Goal: Information Seeking & Learning: Compare options

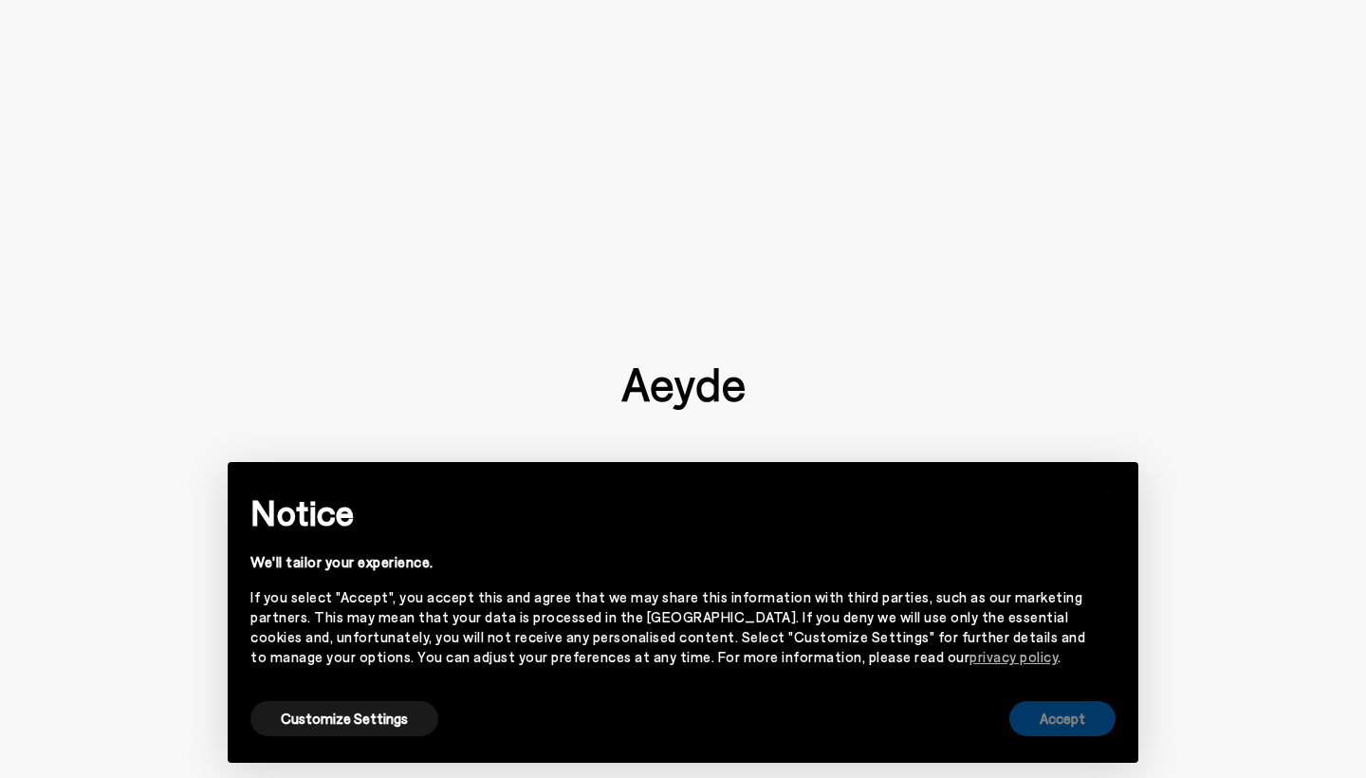
click at [1041, 720] on button "Accept" at bounding box center [1063, 718] width 106 height 35
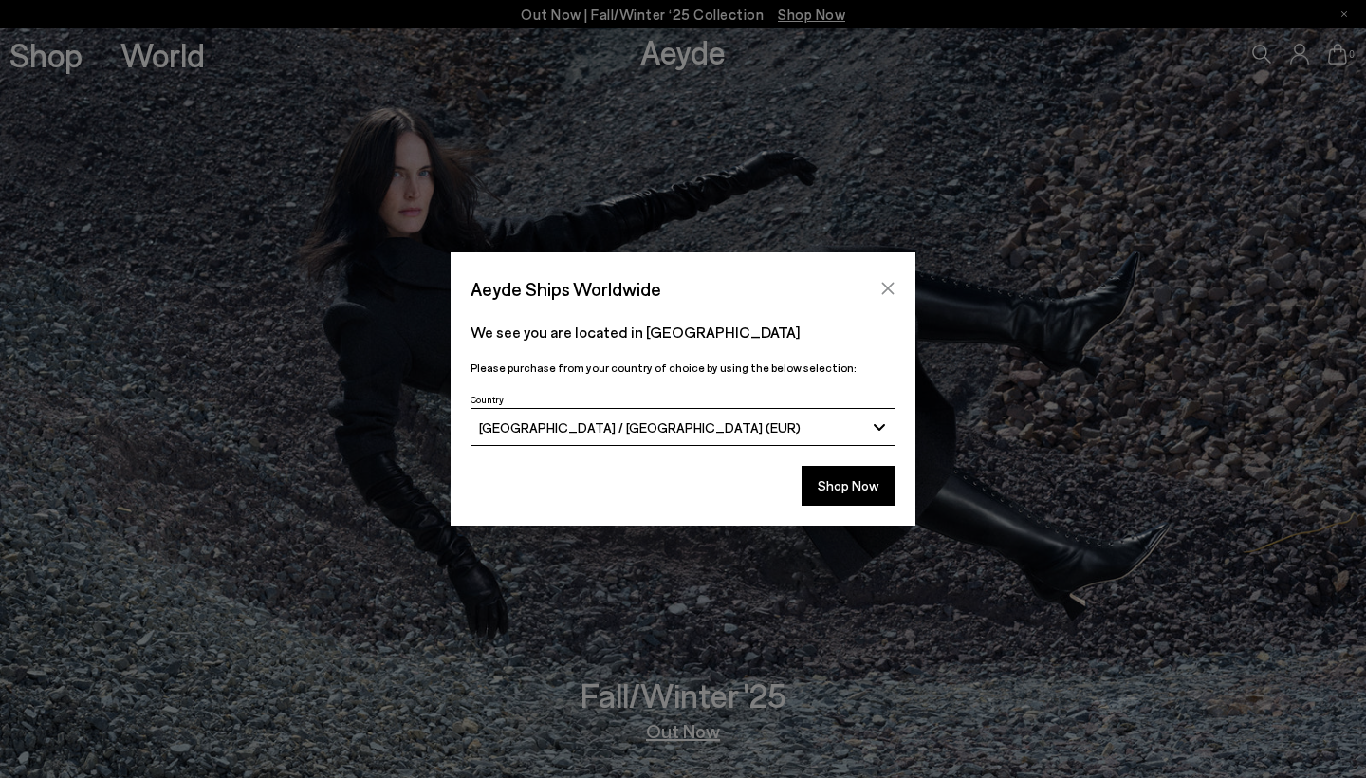
click at [890, 292] on icon "Close" at bounding box center [888, 288] width 15 height 15
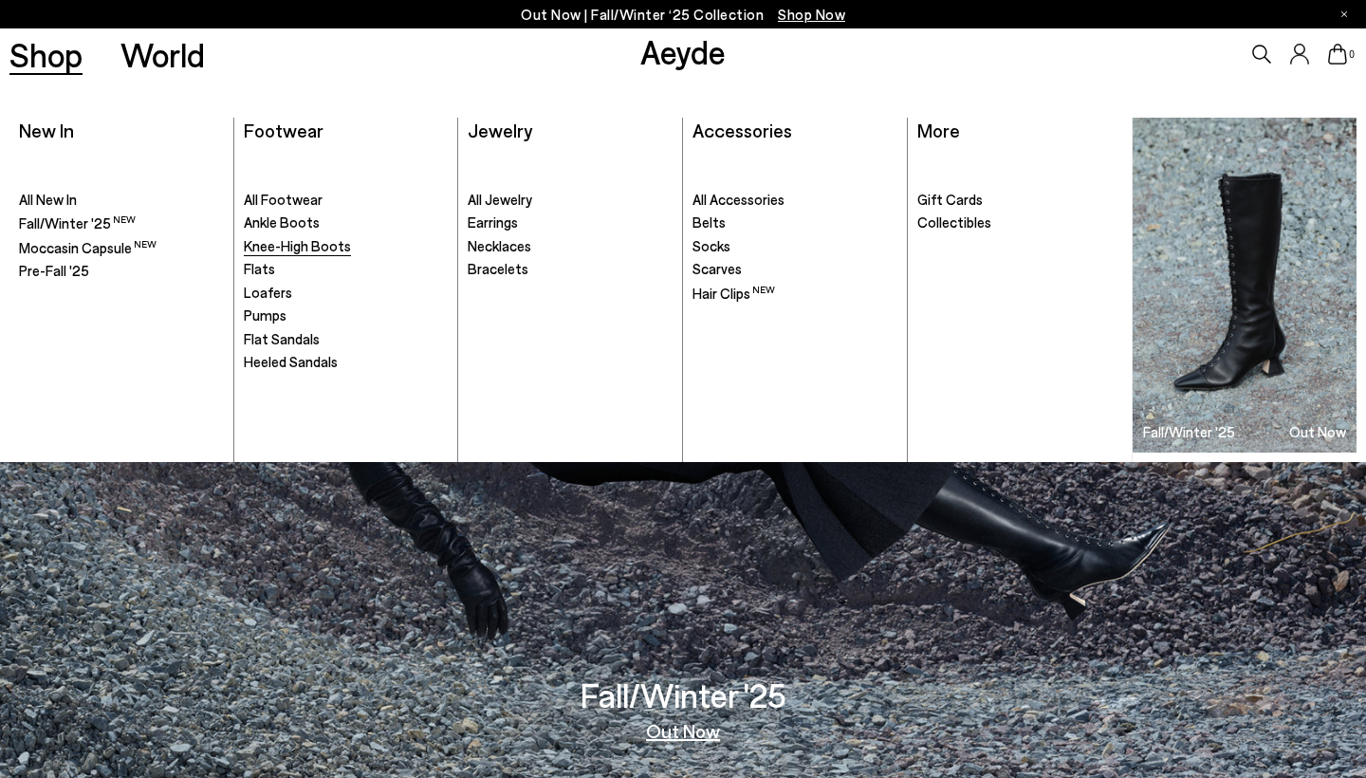
click at [312, 244] on span "Knee-High Boots" at bounding box center [297, 245] width 107 height 17
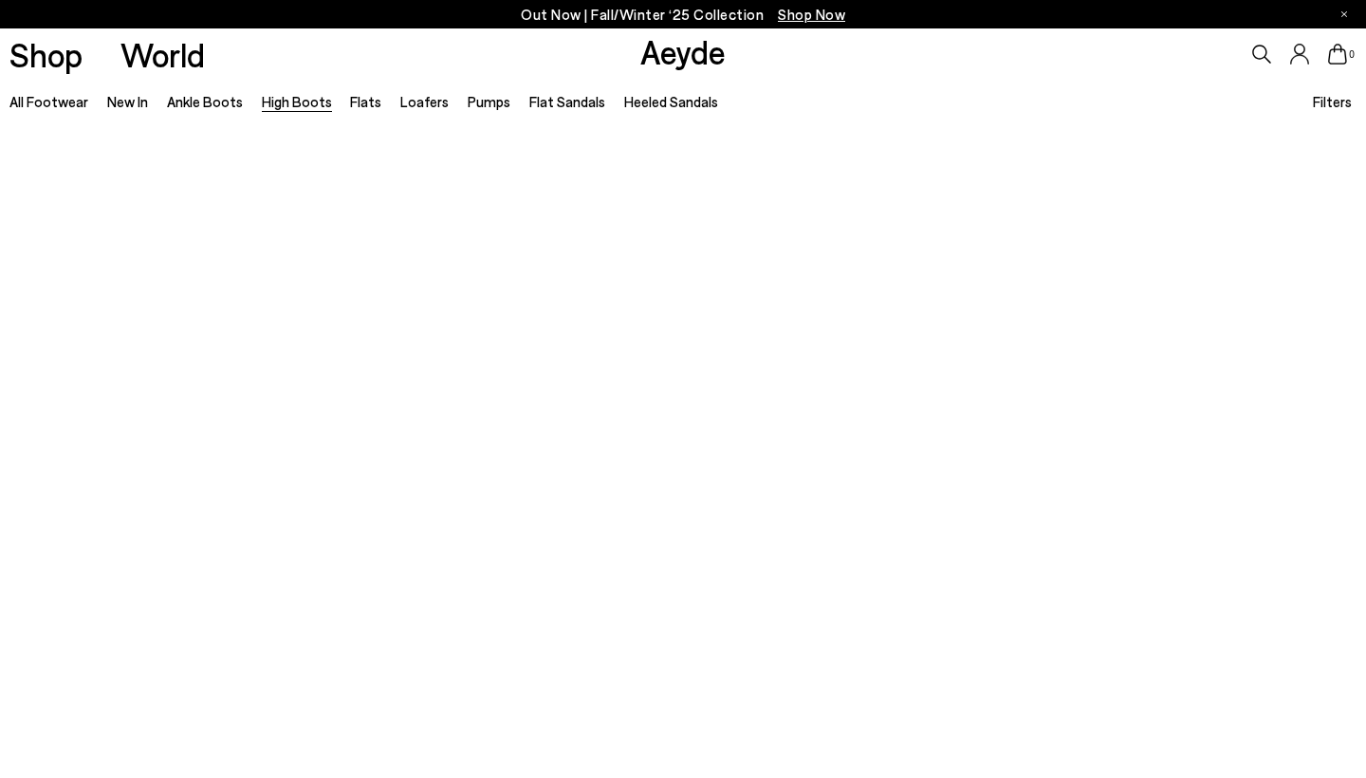
scroll to position [2017, 0]
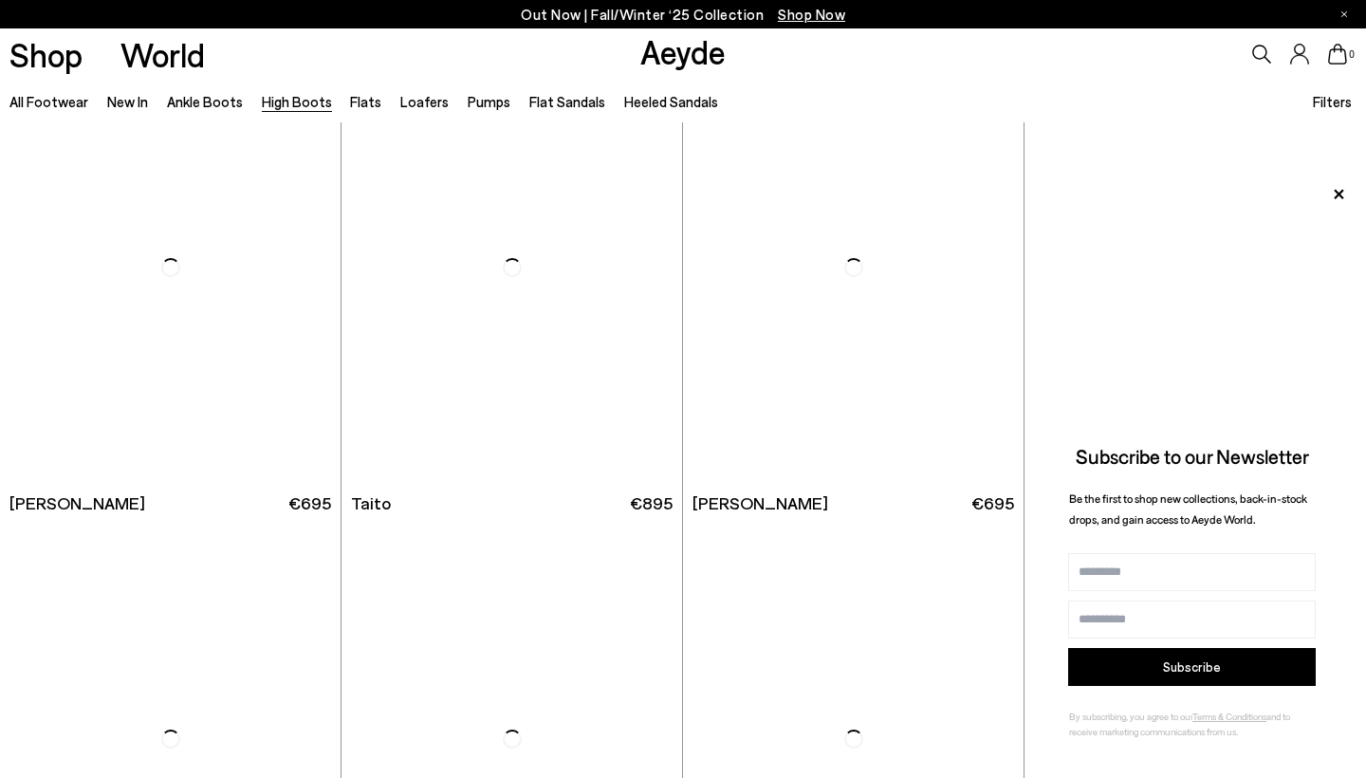
scroll to position [3844, 0]
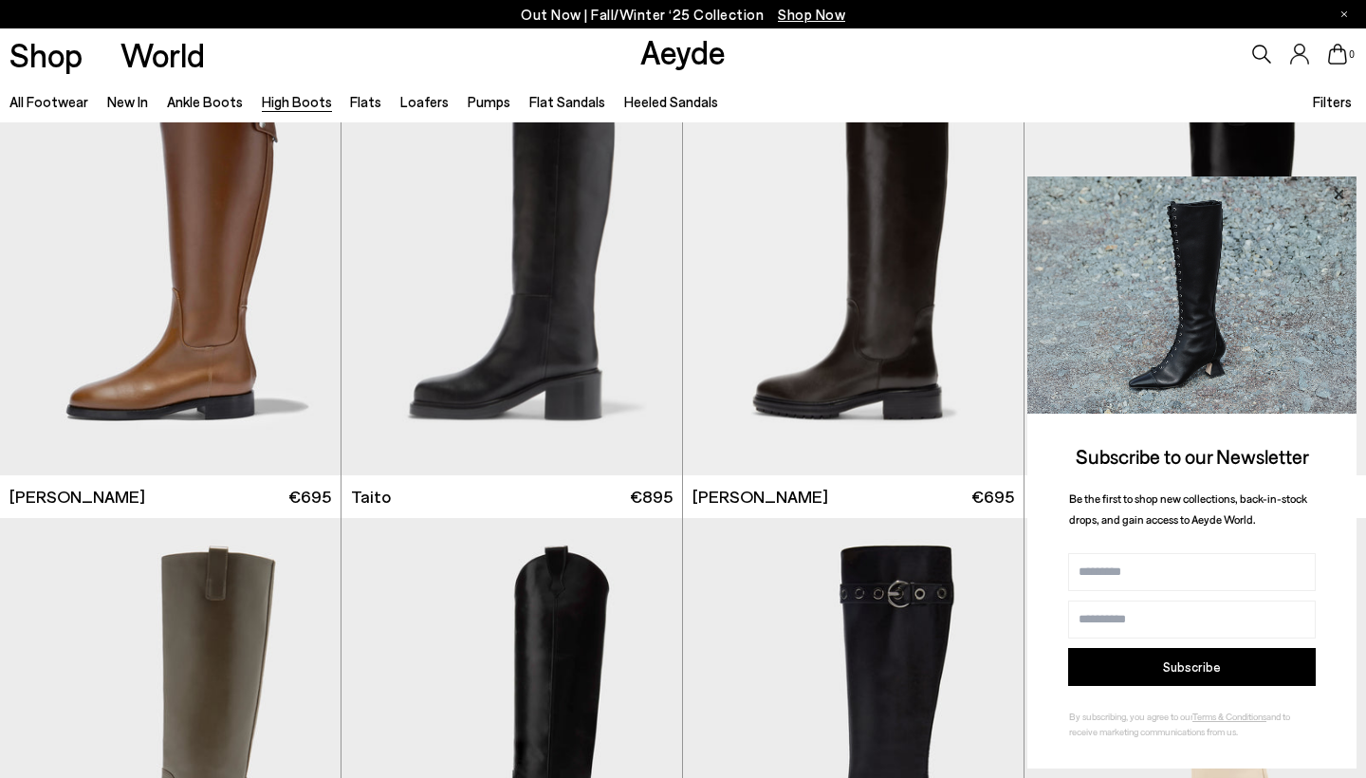
click at [1343, 198] on icon at bounding box center [1338, 193] width 9 height 9
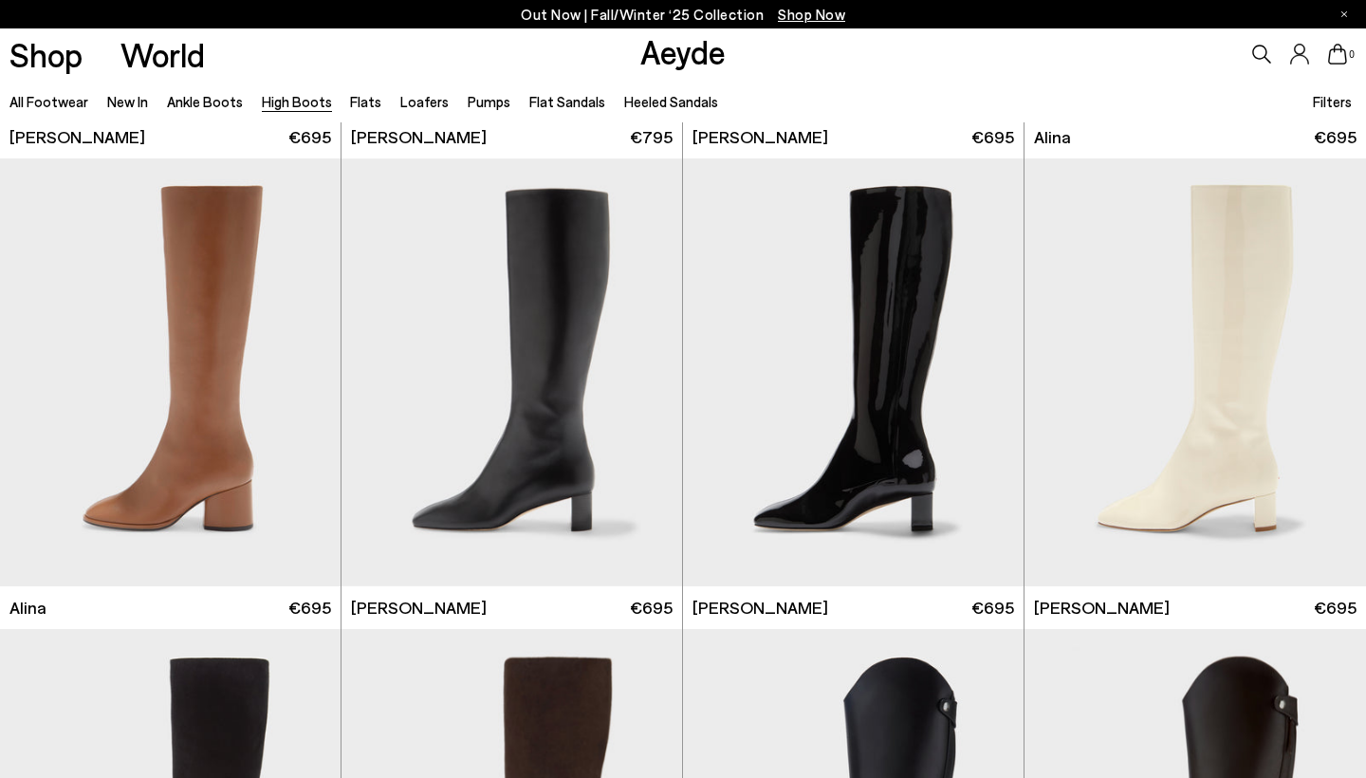
scroll to position [2789, 0]
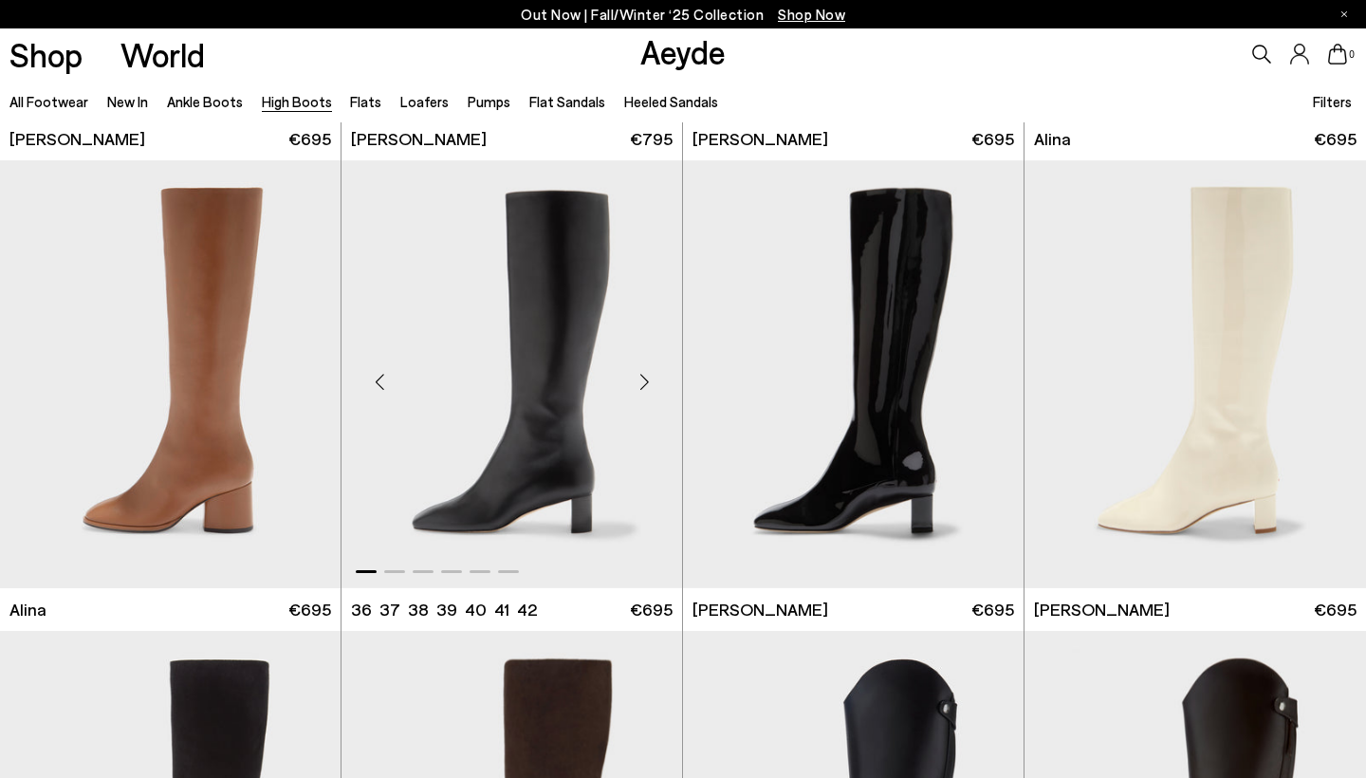
click at [576, 423] on img "1 / 6" at bounding box center [512, 374] width 341 height 428
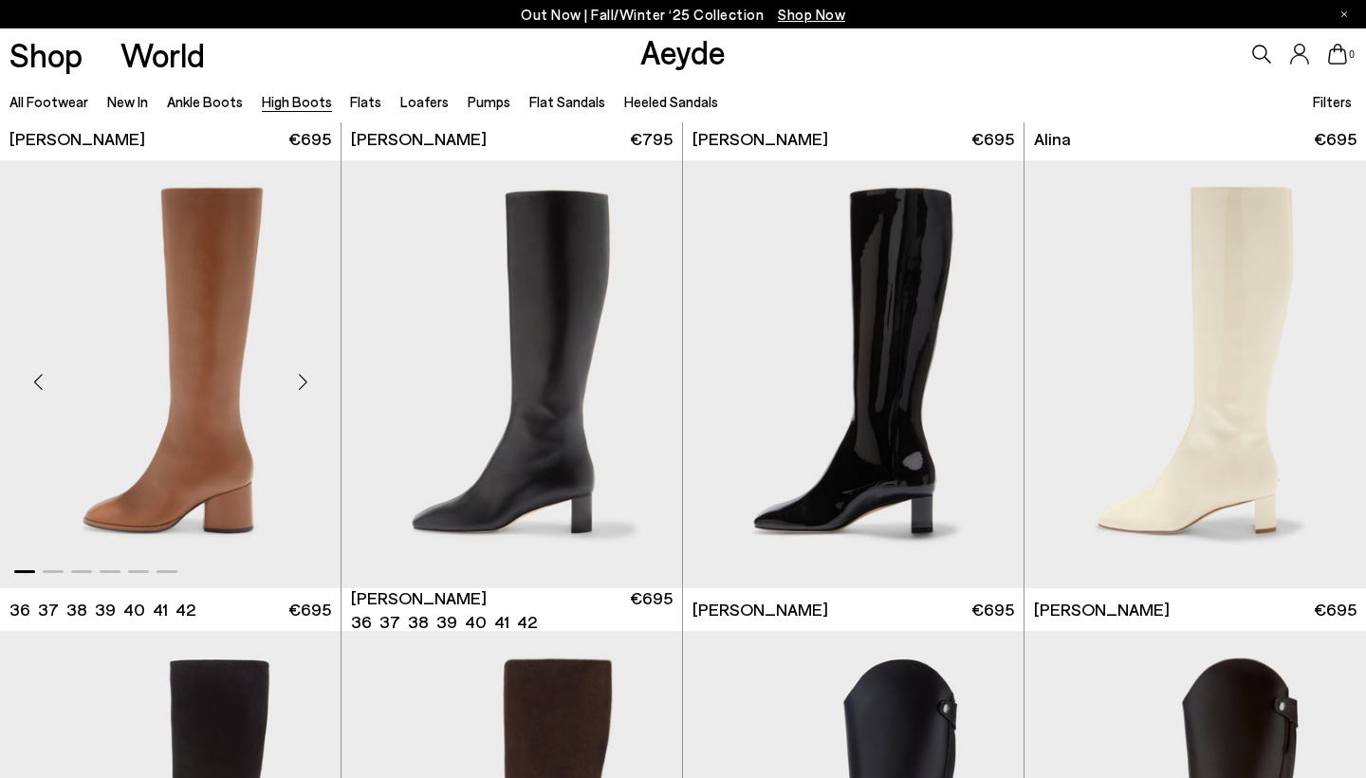
click at [248, 479] on img "1 / 6" at bounding box center [170, 374] width 341 height 428
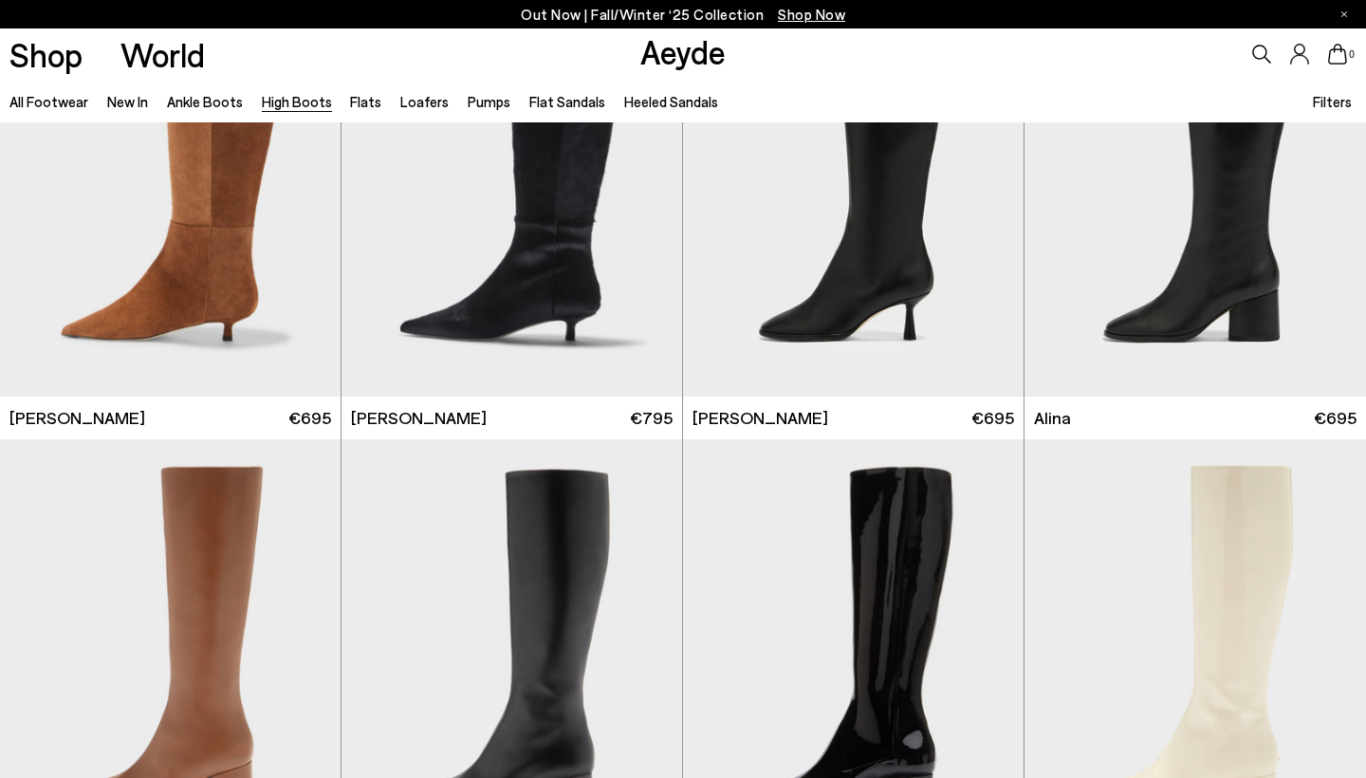
scroll to position [2508, 0]
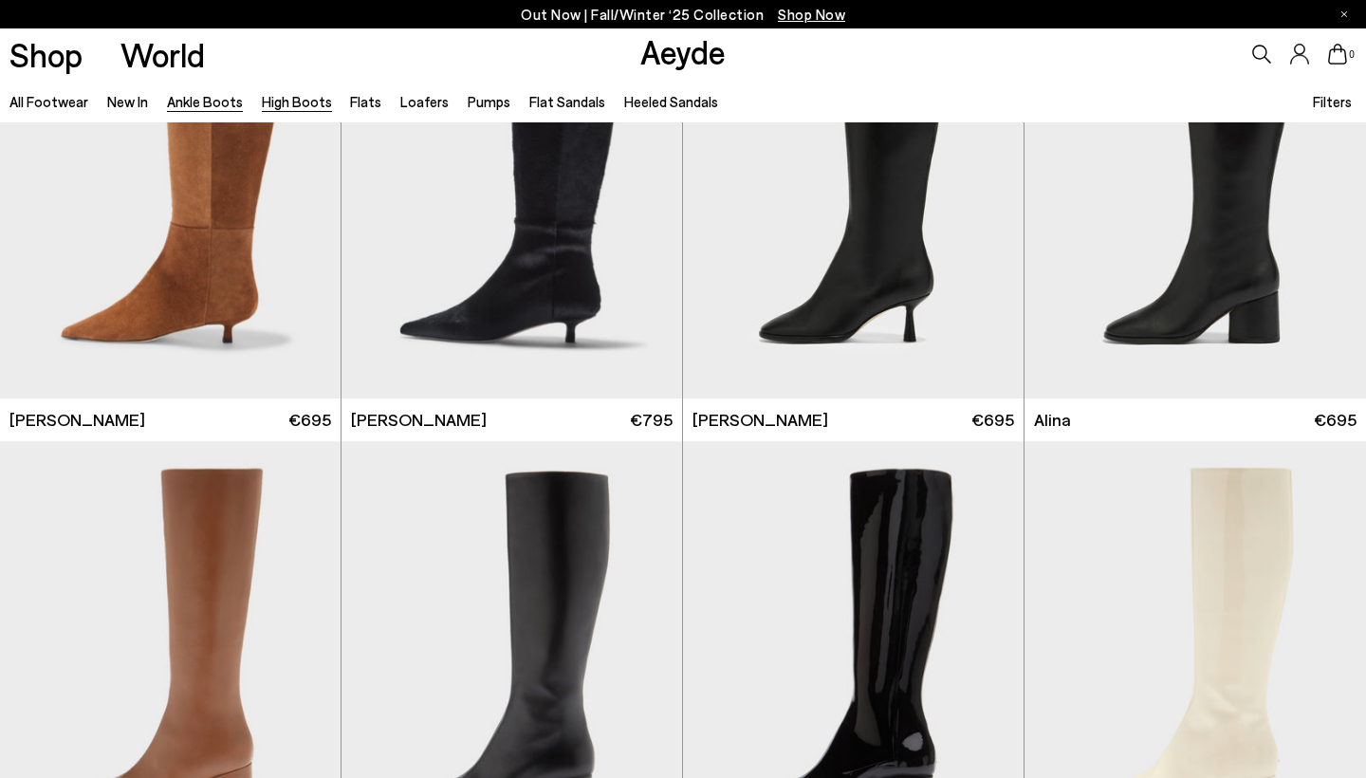
click at [209, 96] on link "Ankle Boots" at bounding box center [205, 101] width 76 height 17
click at [1140, 259] on img "1 / 6" at bounding box center [1196, 184] width 342 height 428
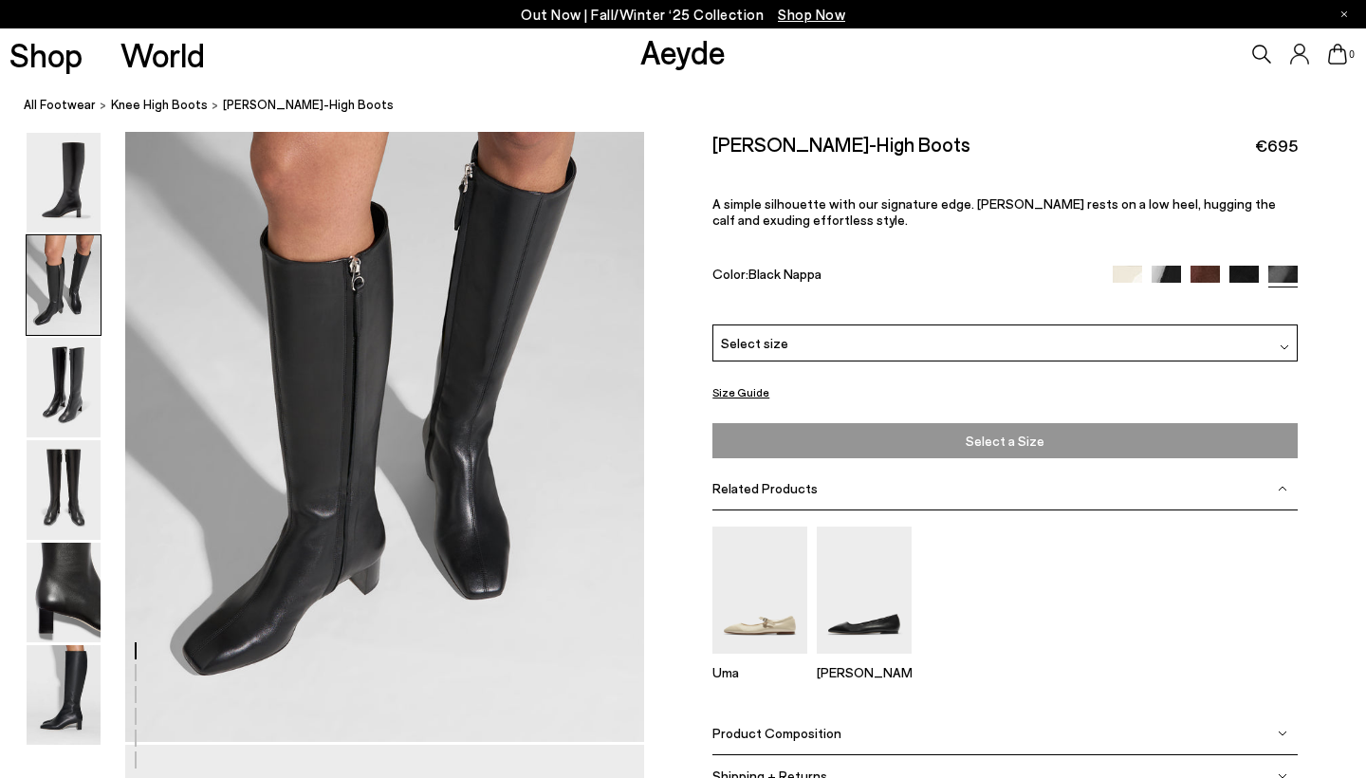
scroll to position [793, 0]
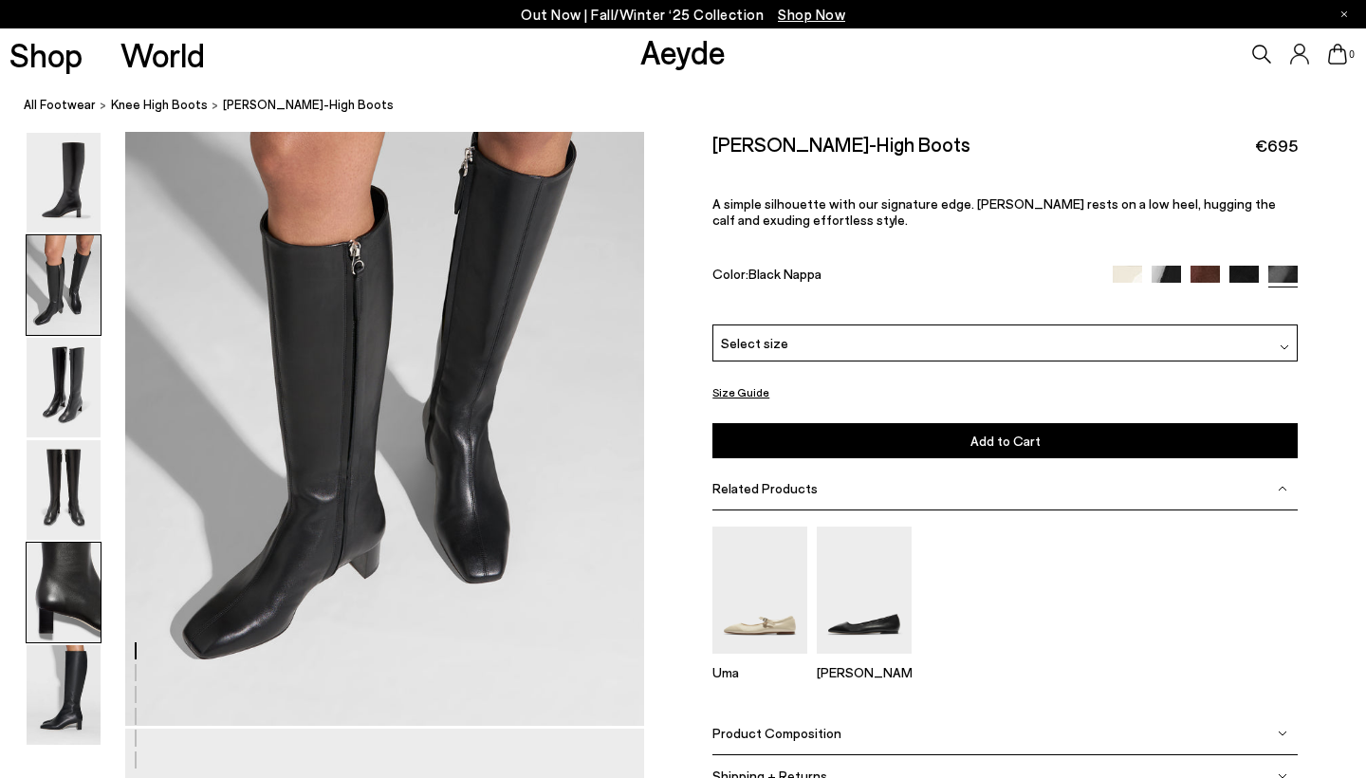
click at [81, 593] on img at bounding box center [64, 593] width 74 height 100
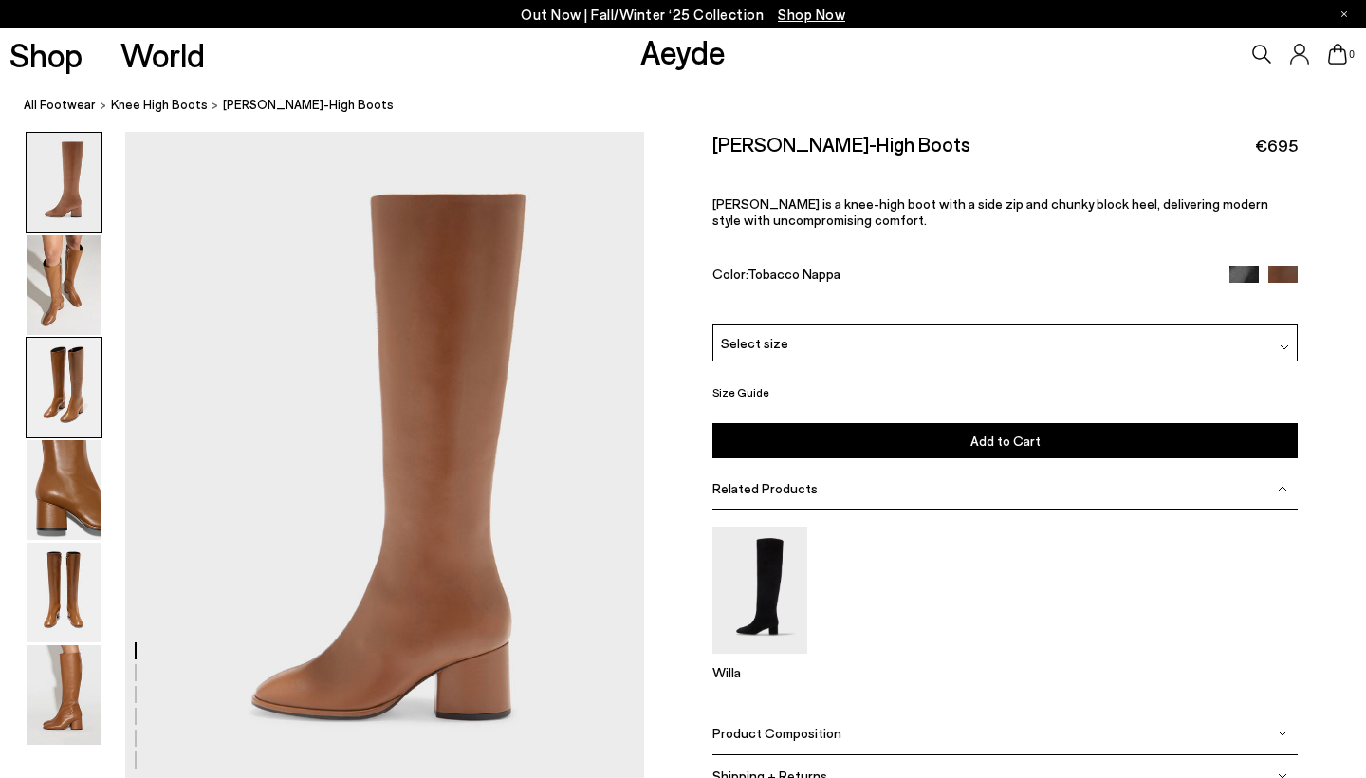
click at [86, 359] on img at bounding box center [64, 388] width 74 height 100
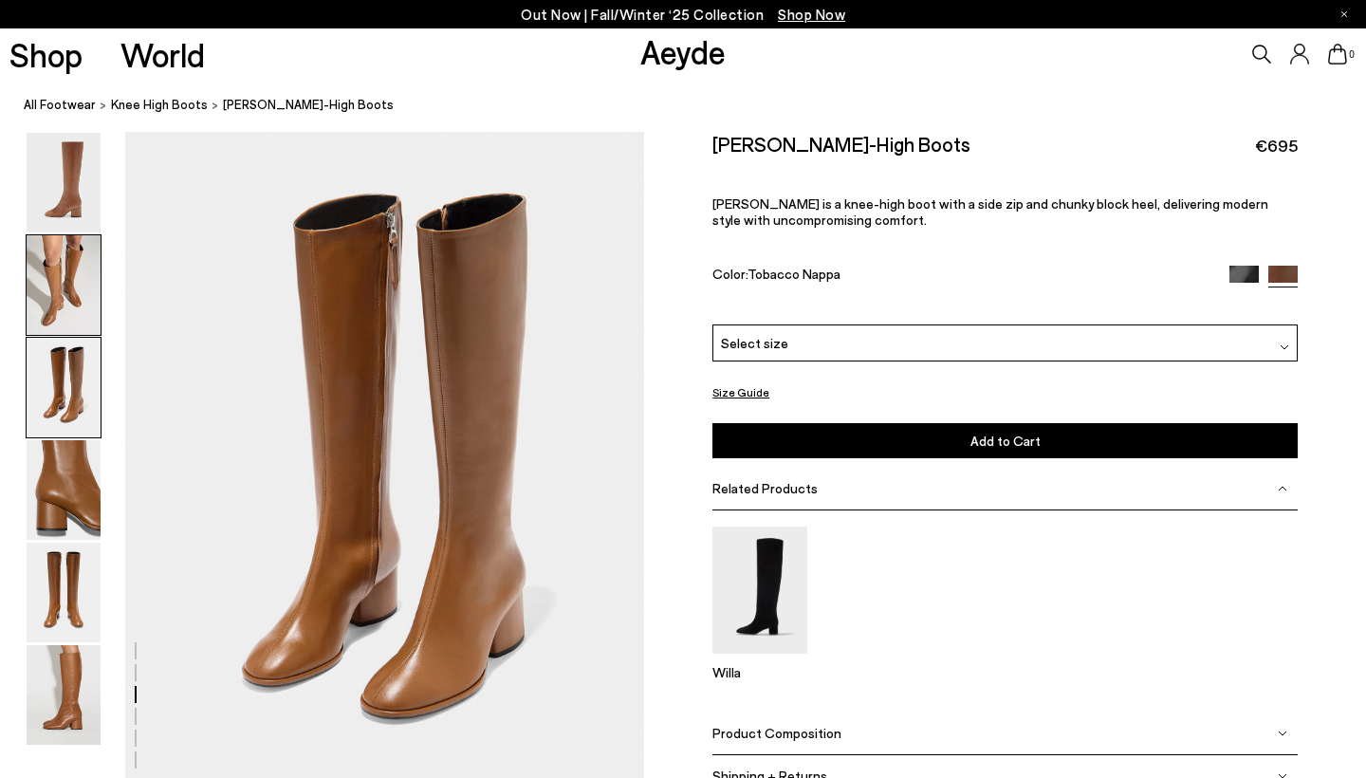
click at [79, 285] on img at bounding box center [64, 285] width 74 height 100
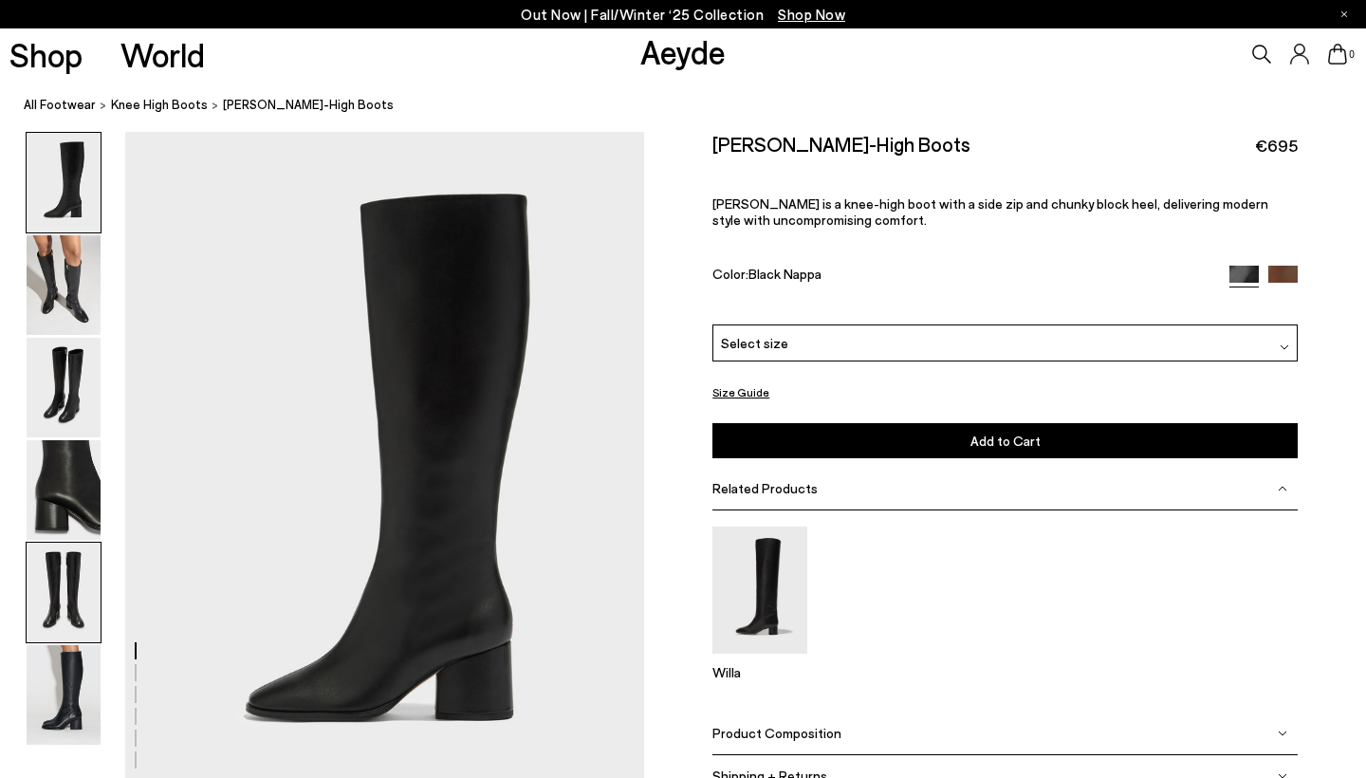
click at [64, 604] on img at bounding box center [64, 593] width 74 height 100
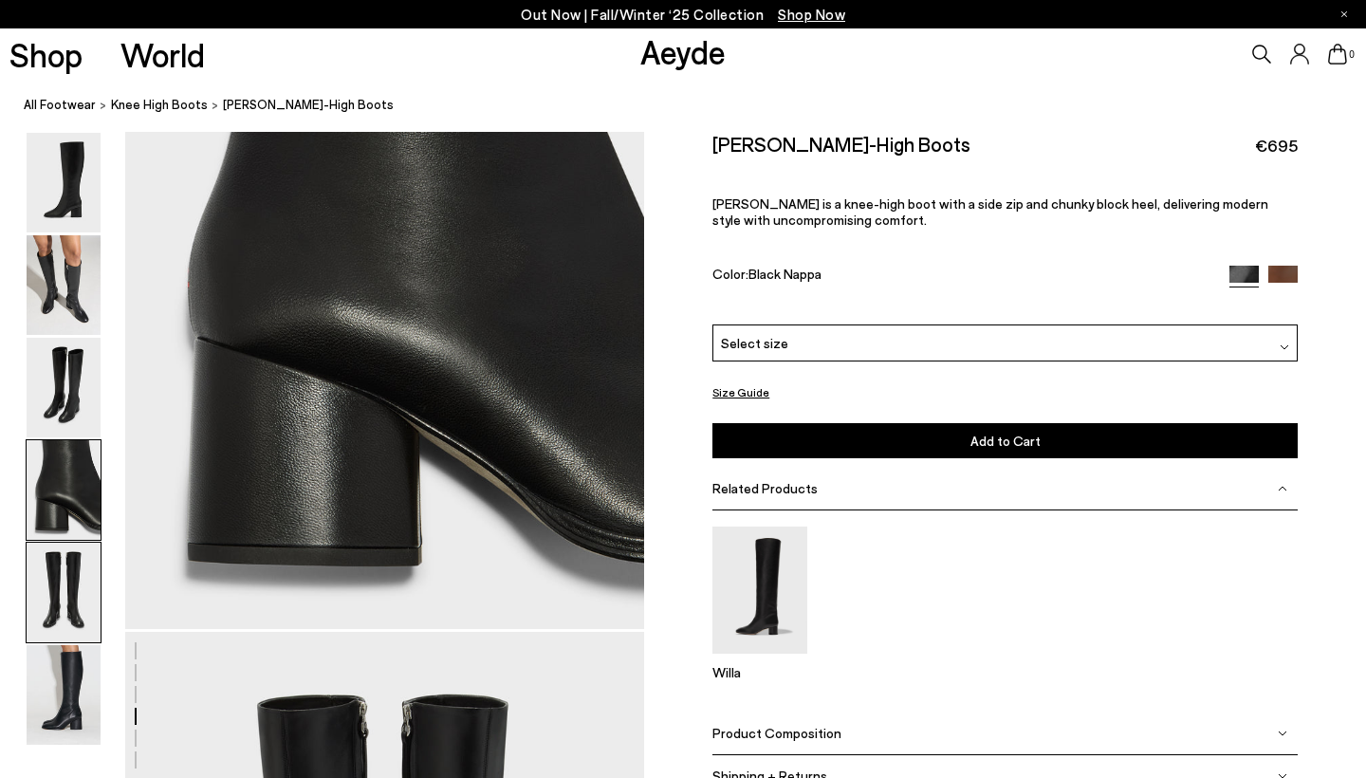
scroll to position [2781, 0]
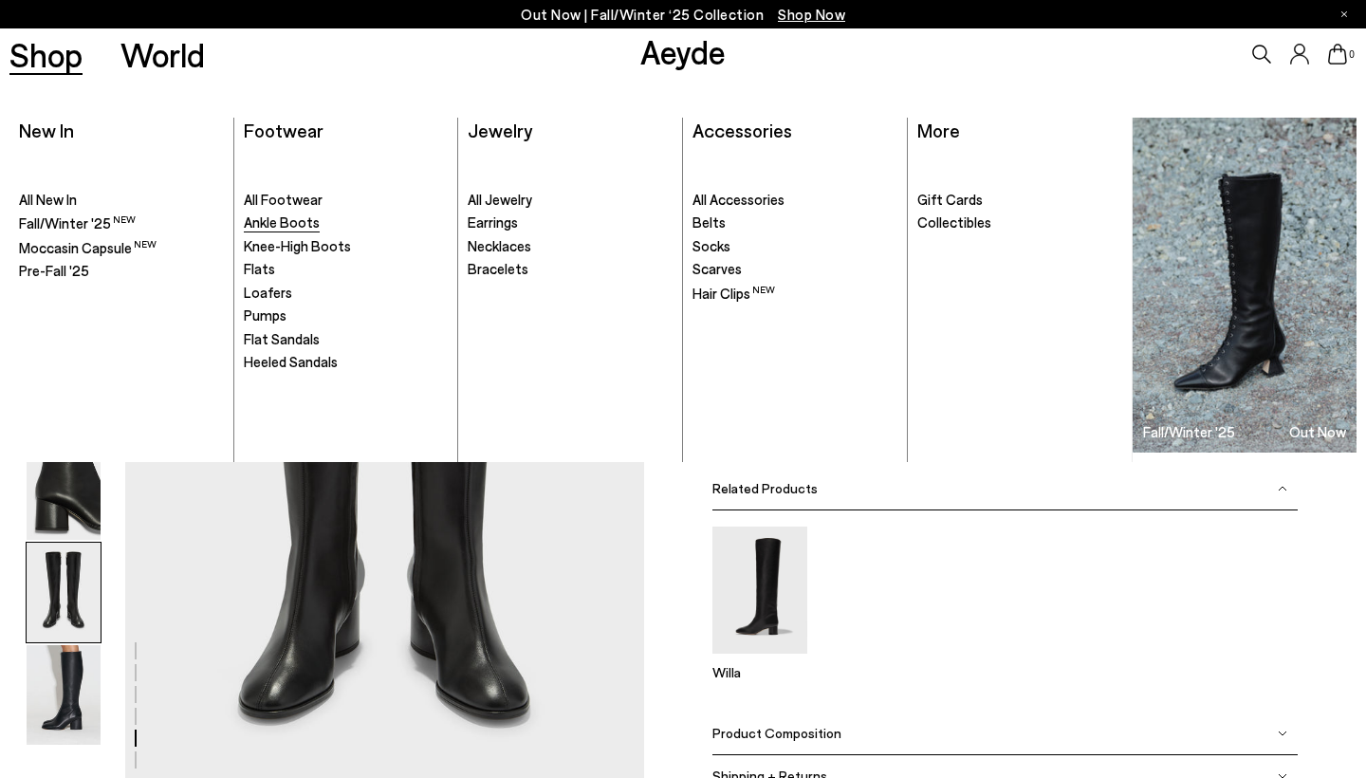
click at [288, 219] on span "Ankle Boots" at bounding box center [282, 222] width 76 height 17
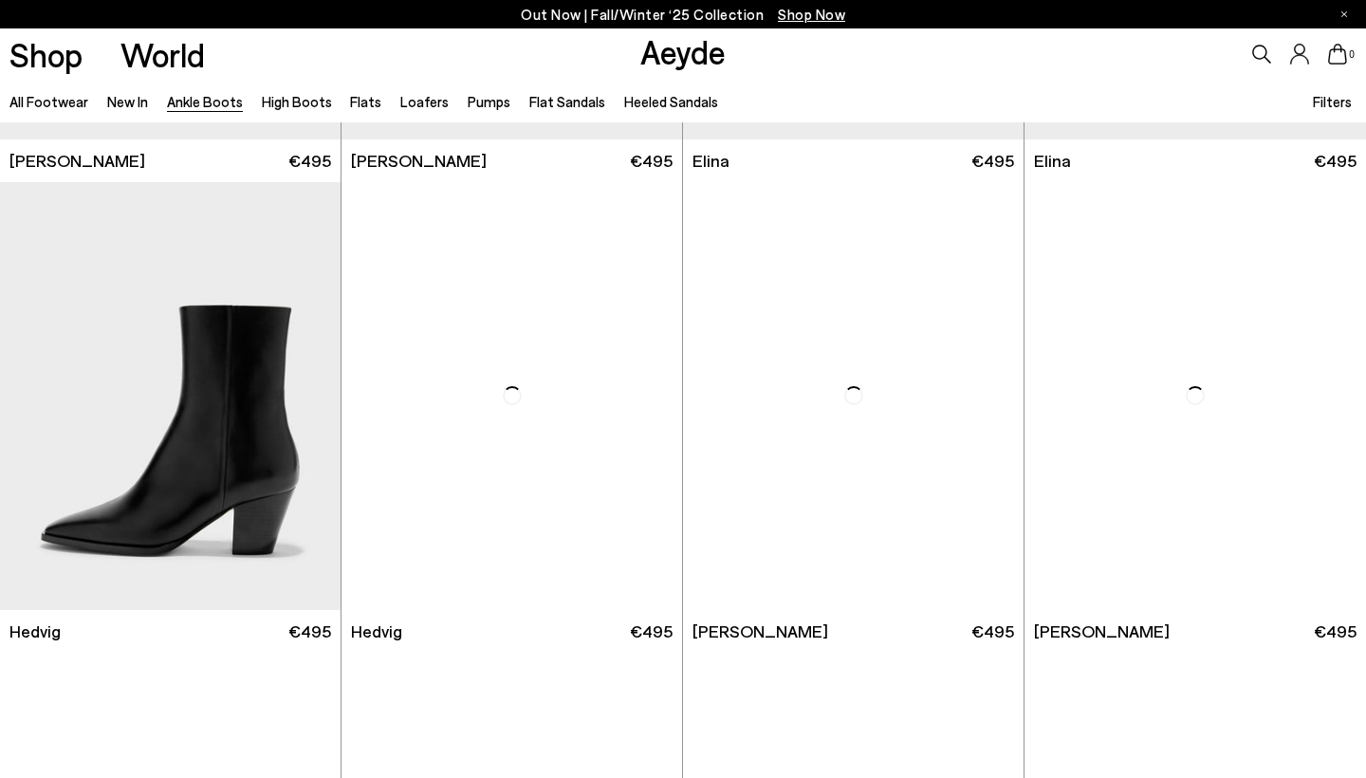
scroll to position [413, 0]
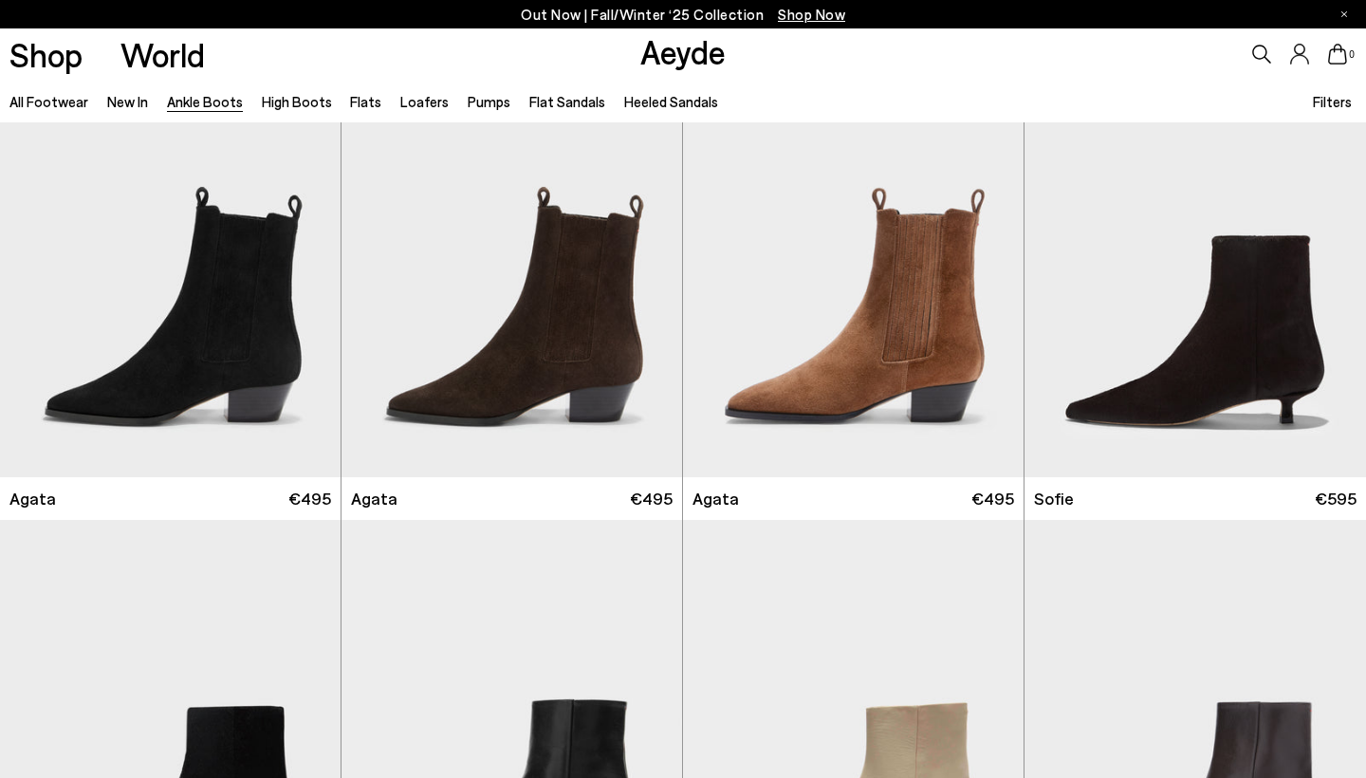
scroll to position [1031, 0]
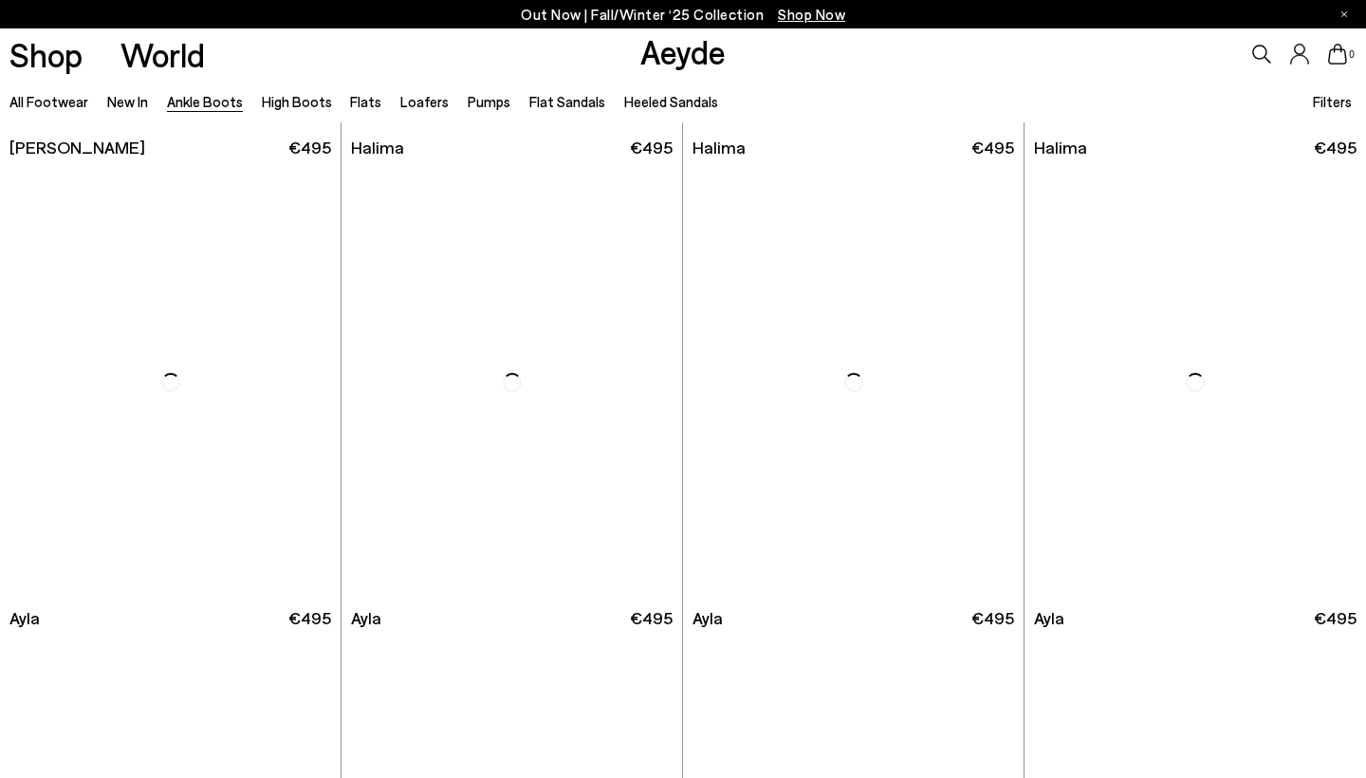
scroll to position [5138, 0]
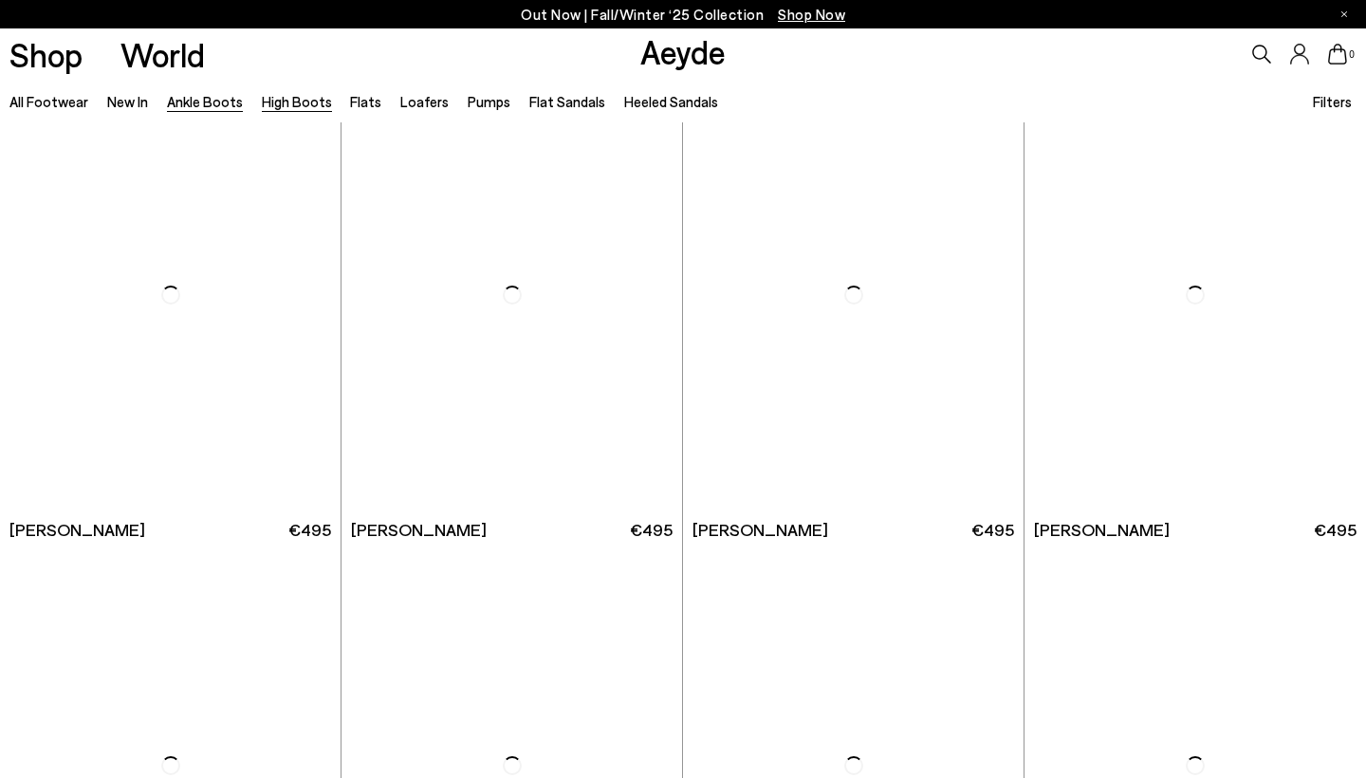
scroll to position [8033, 0]
